Goal: Find specific page/section: Find specific page/section

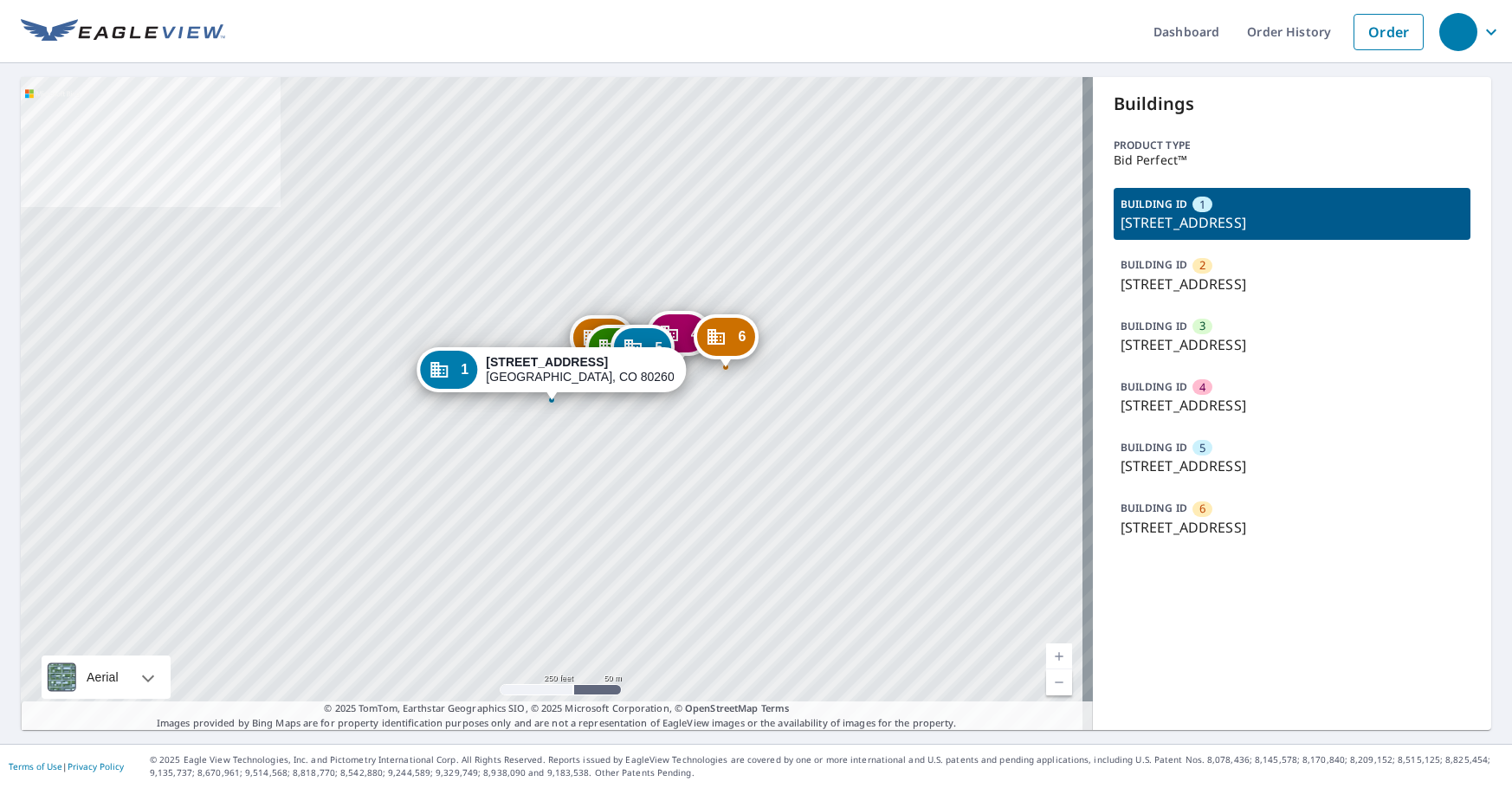
click at [1245, 277] on p "8444 Pecos St, Denver, CO, 80260" at bounding box center [1292, 284] width 344 height 21
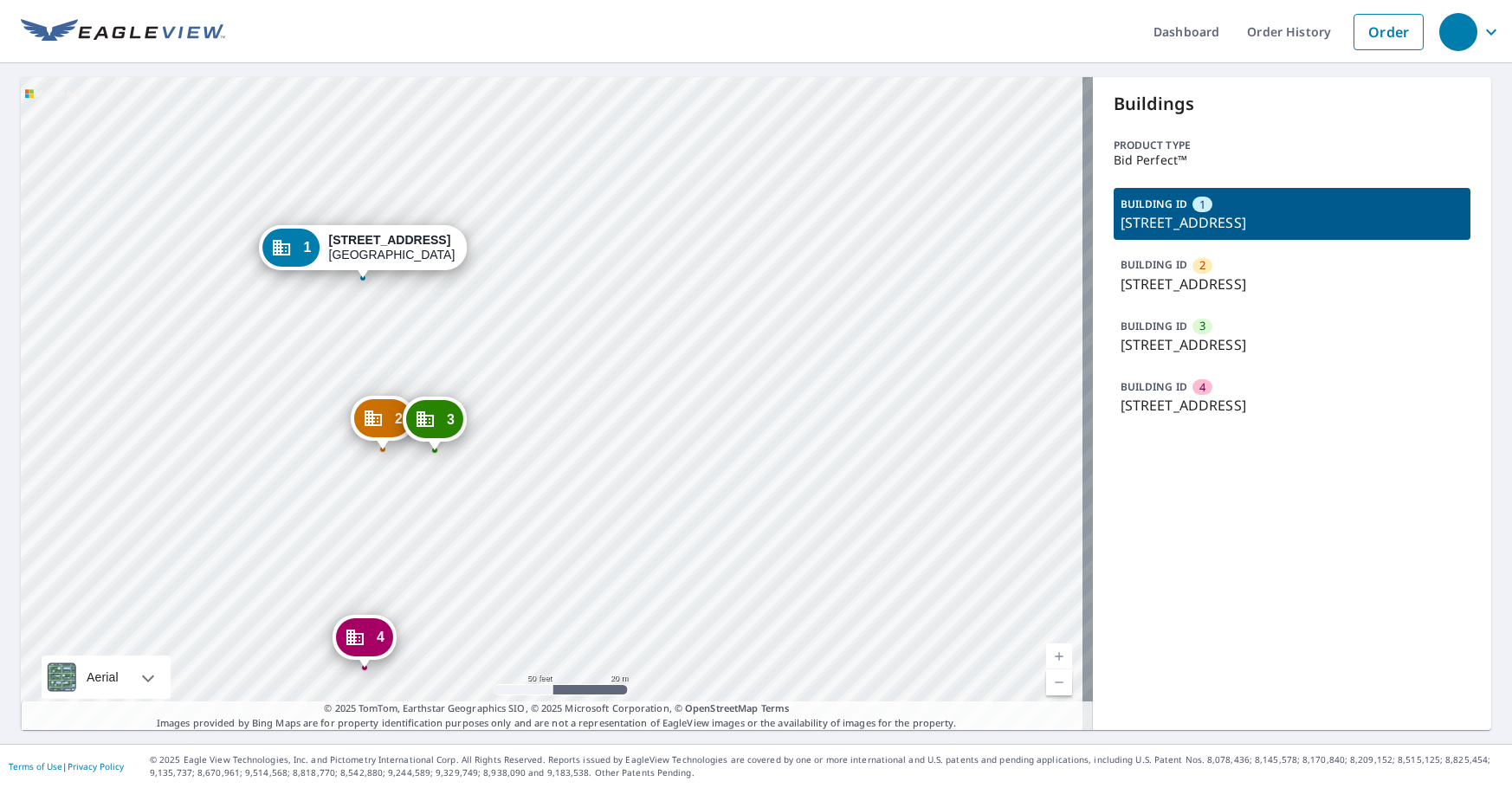
drag, startPoint x: 1197, startPoint y: 698, endPoint x: 484, endPoint y: 507, distance: 738.1
click at [1196, 698] on div "Buildings Product type Bid Perfect™ BUILDING ID 1 [STREET_ADDRESS][GEOGRAPHIC_D…" at bounding box center [1292, 404] width 399 height 653
